Goal: Transaction & Acquisition: Book appointment/travel/reservation

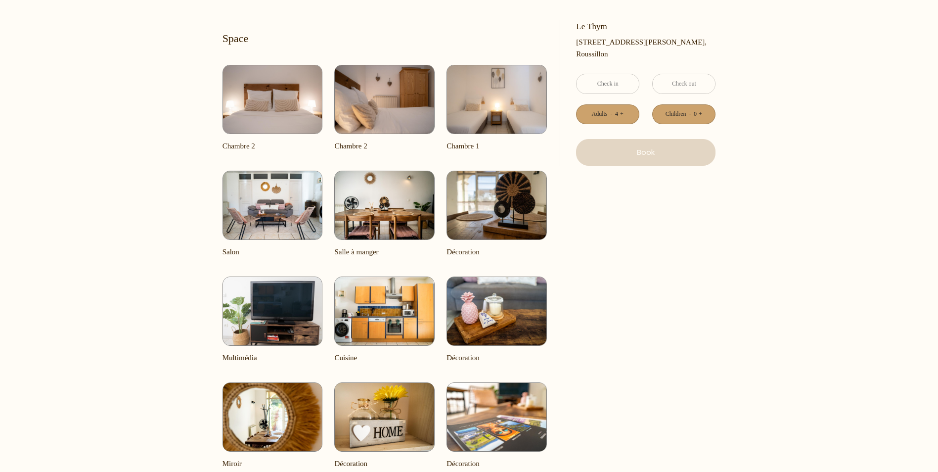
scroll to position [396, 0]
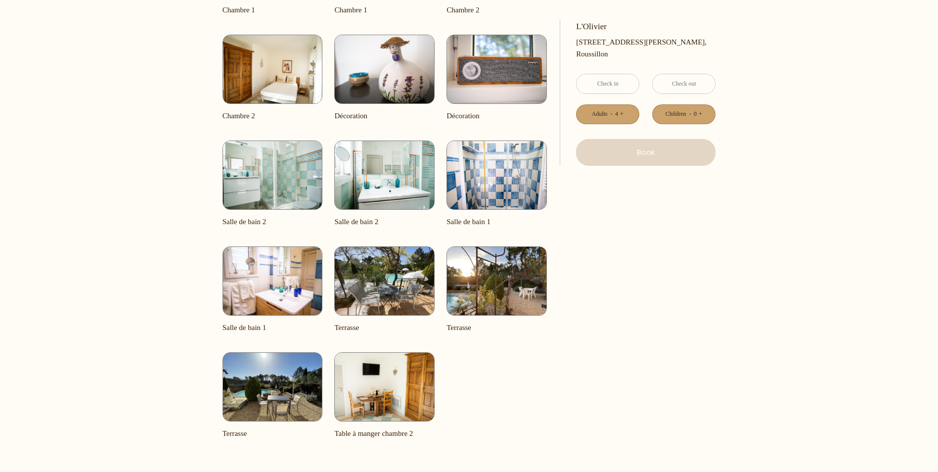
scroll to position [1236, 0]
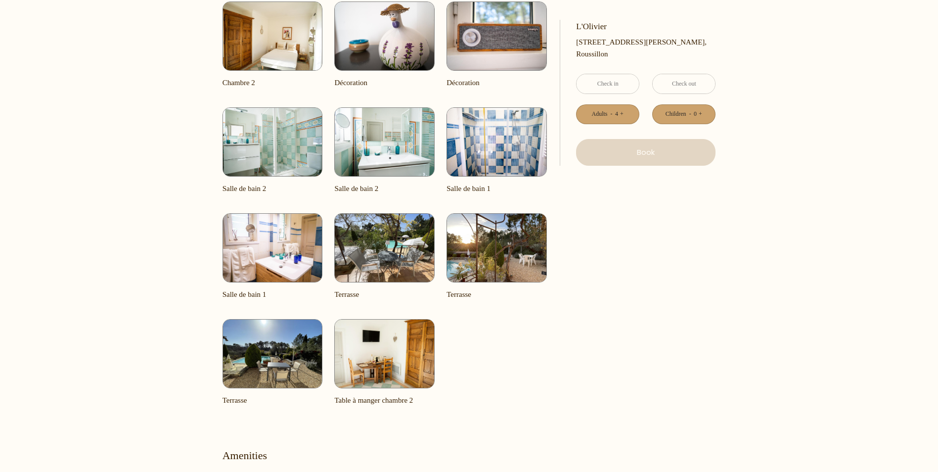
click at [266, 358] on img at bounding box center [273, 353] width 100 height 69
click at [277, 335] on img at bounding box center [273, 353] width 100 height 69
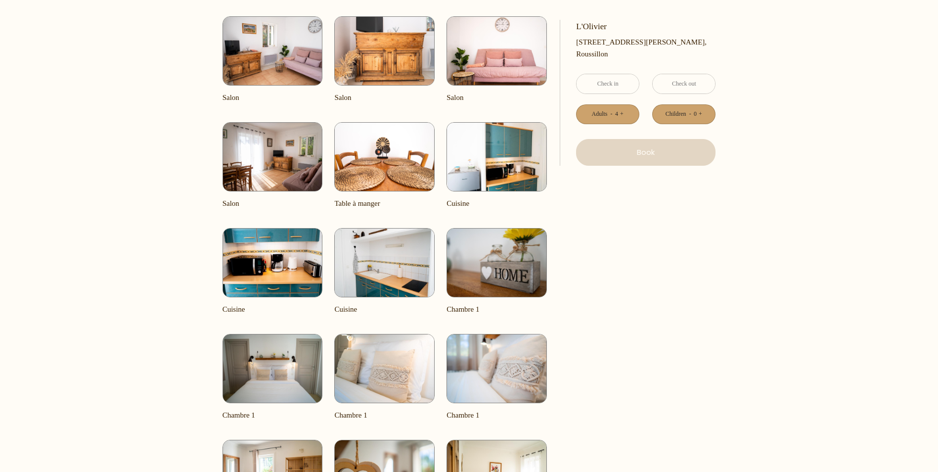
scroll to position [396, 0]
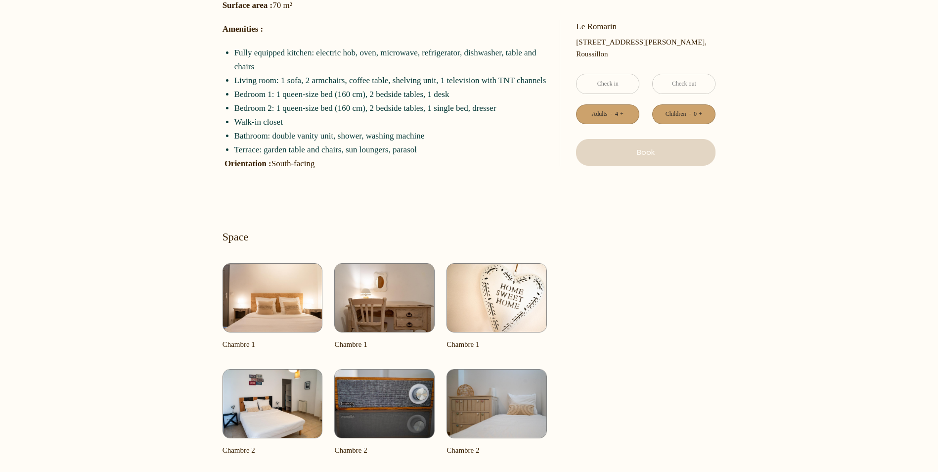
scroll to position [494, 0]
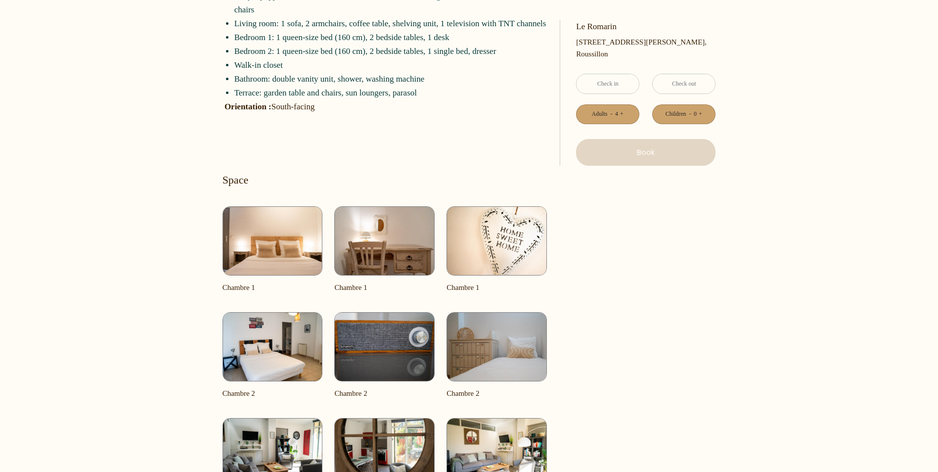
click at [308, 236] on img at bounding box center [273, 240] width 100 height 69
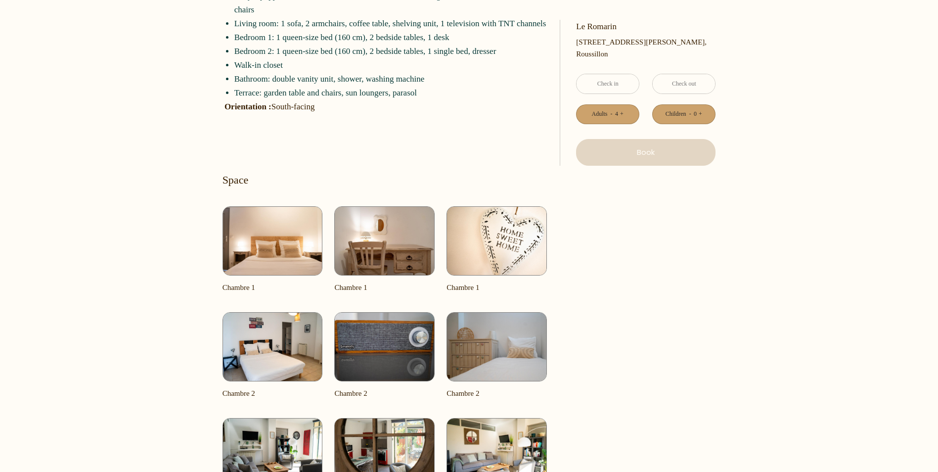
click at [300, 244] on img at bounding box center [273, 240] width 100 height 69
click at [299, 244] on img at bounding box center [273, 240] width 100 height 69
click at [299, 243] on img at bounding box center [273, 240] width 100 height 69
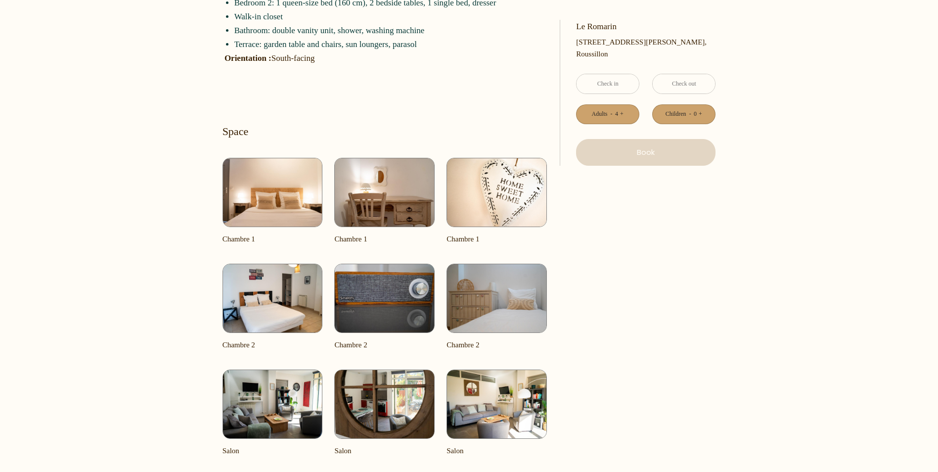
scroll to position [544, 0]
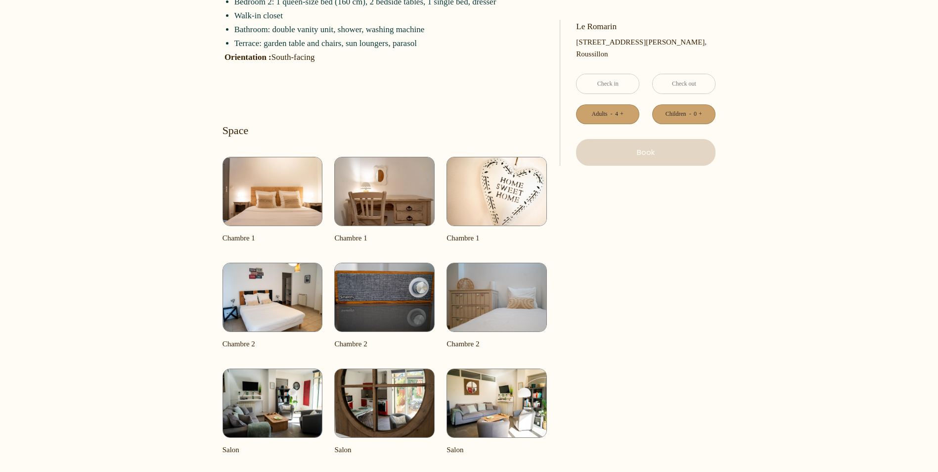
click at [286, 184] on img at bounding box center [273, 191] width 100 height 69
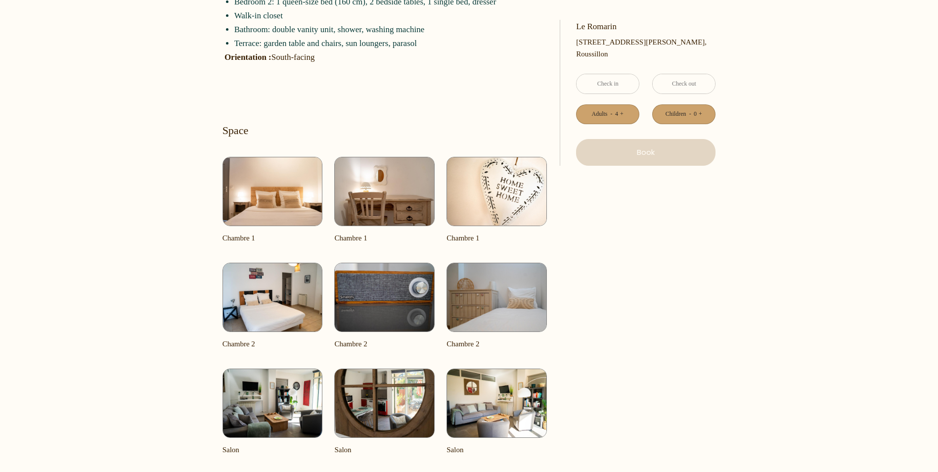
click at [286, 184] on img at bounding box center [273, 191] width 100 height 69
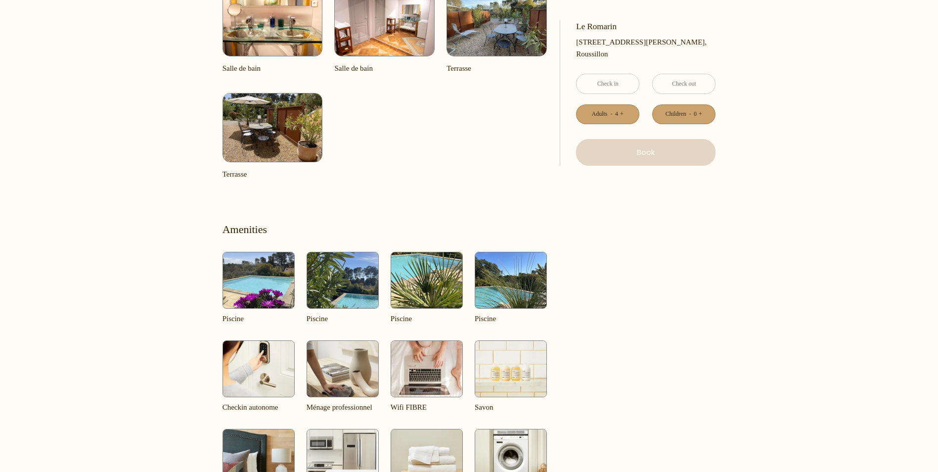
scroll to position [1286, 0]
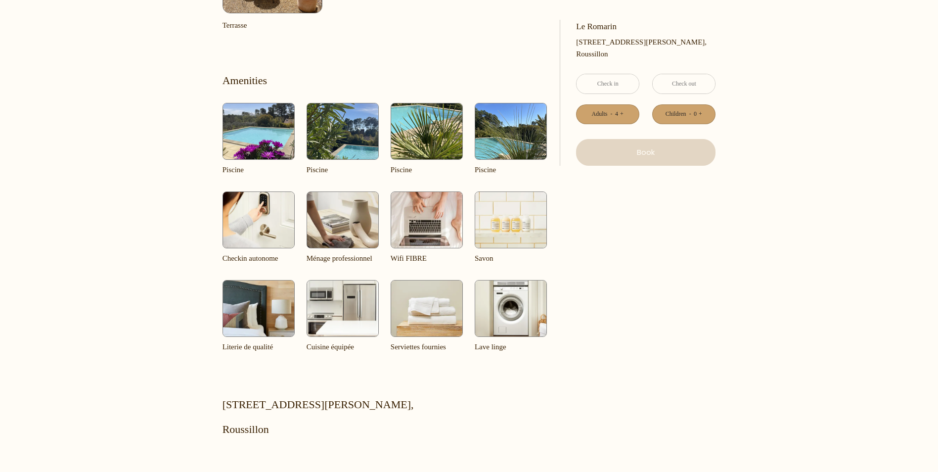
click at [245, 129] on img at bounding box center [259, 131] width 72 height 57
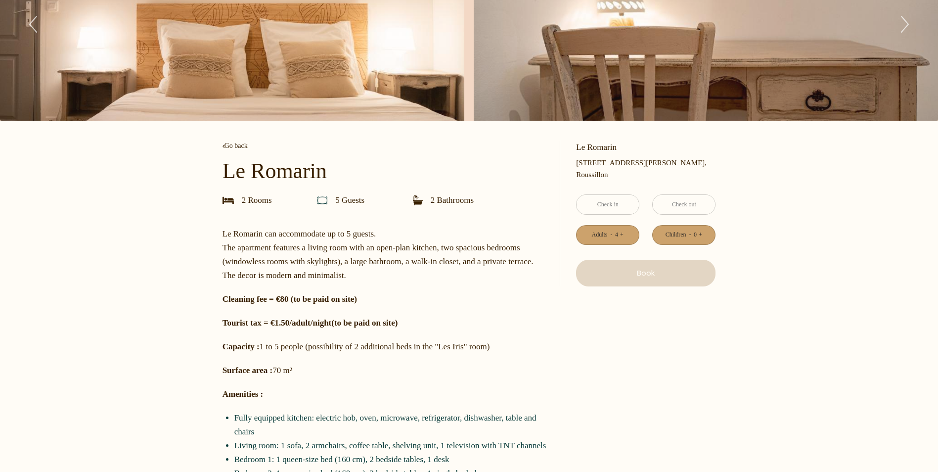
scroll to position [0, 0]
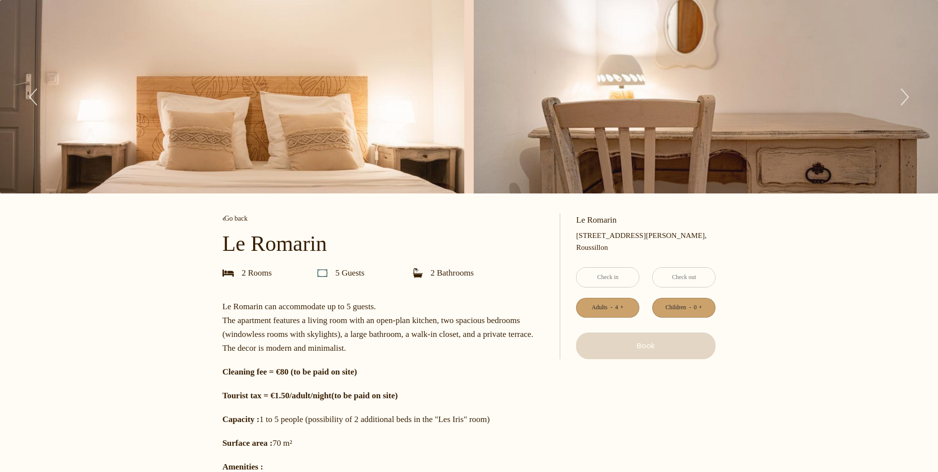
drag, startPoint x: 339, startPoint y: 250, endPoint x: 223, endPoint y: 251, distance: 116.2
click at [223, 251] on p "Le Romarin" at bounding box center [385, 243] width 324 height 25
drag, startPoint x: 223, startPoint y: 251, endPoint x: 261, endPoint y: 246, distance: 38.3
copy p "Le Romarin"
